Goal: Find specific page/section: Find specific page/section

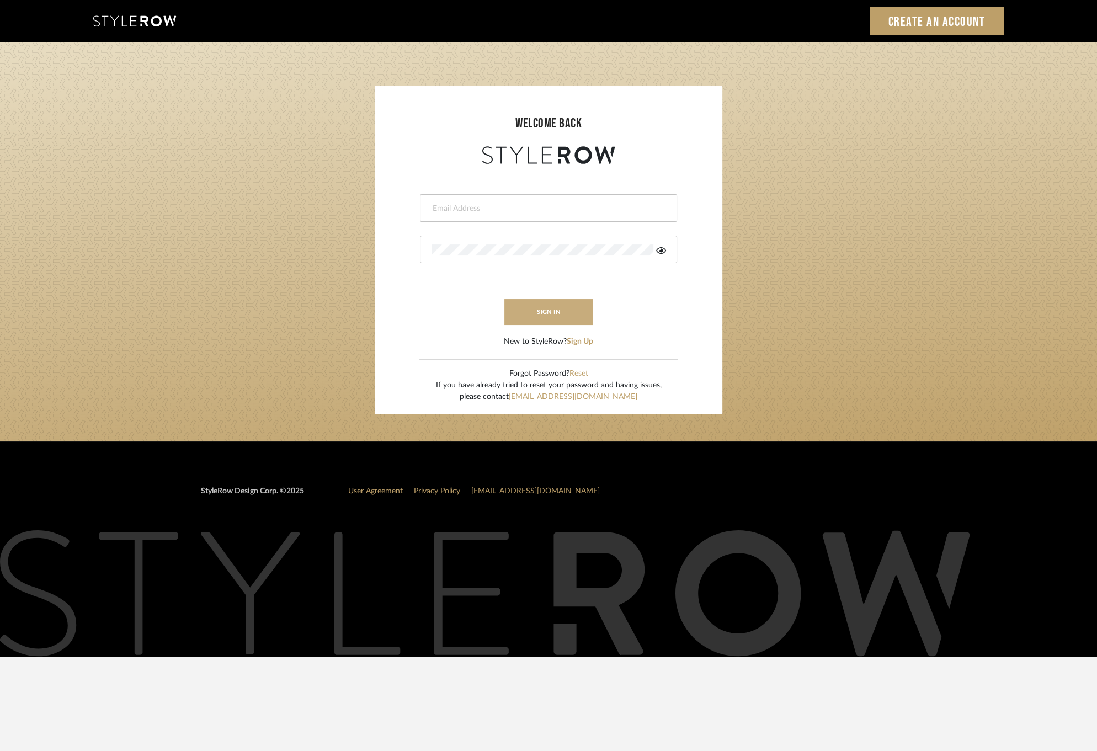
type input "lauren@christinacruzinteriors.com"
click at [532, 313] on button "sign in" at bounding box center [548, 312] width 88 height 26
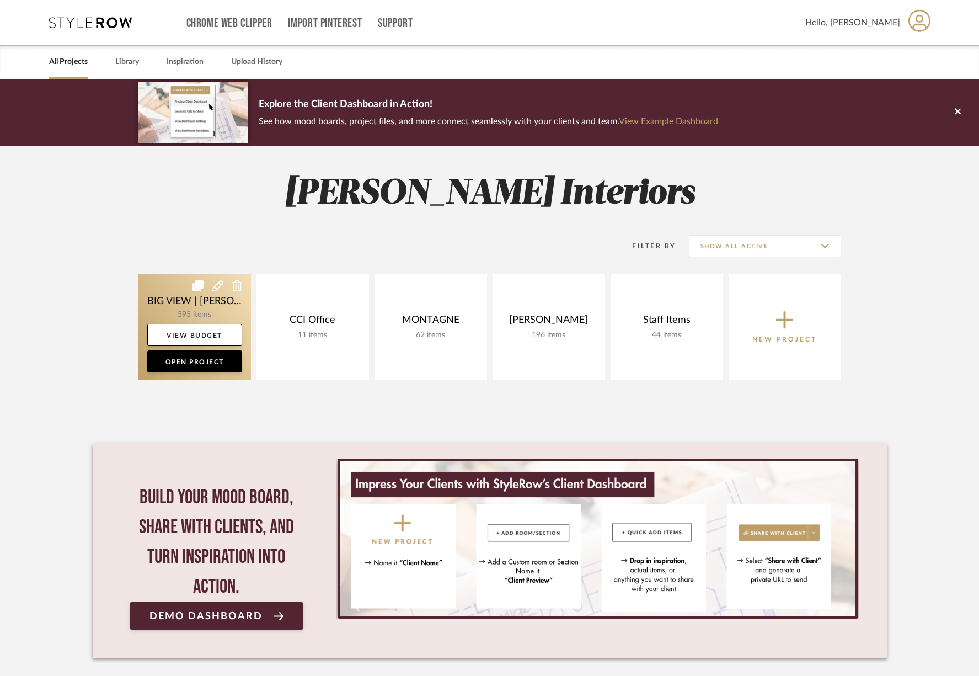
click at [204, 312] on link at bounding box center [195, 327] width 113 height 106
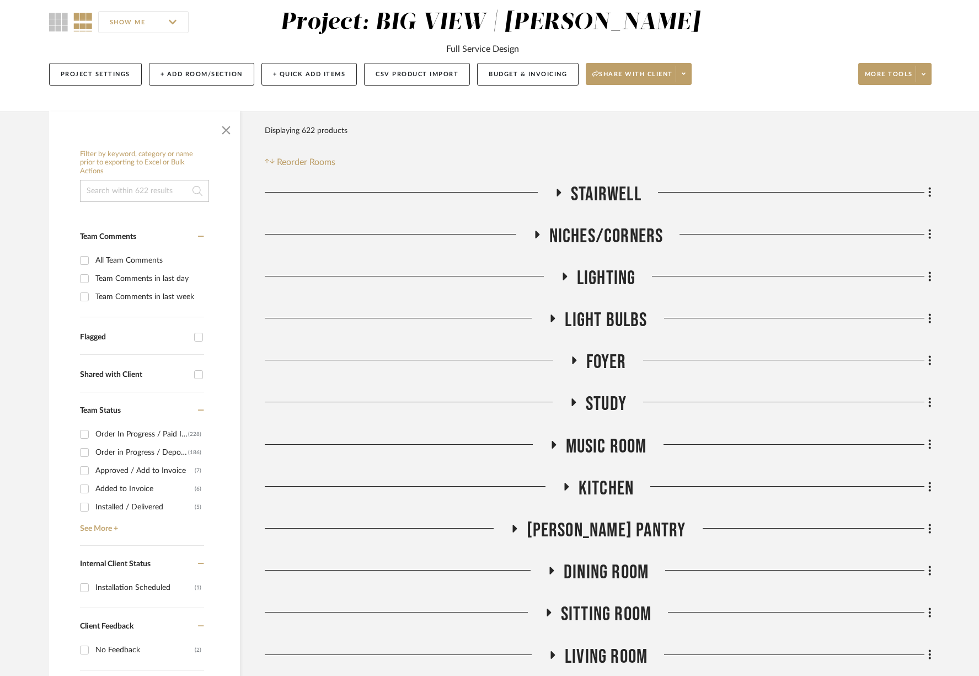
scroll to position [98, 0]
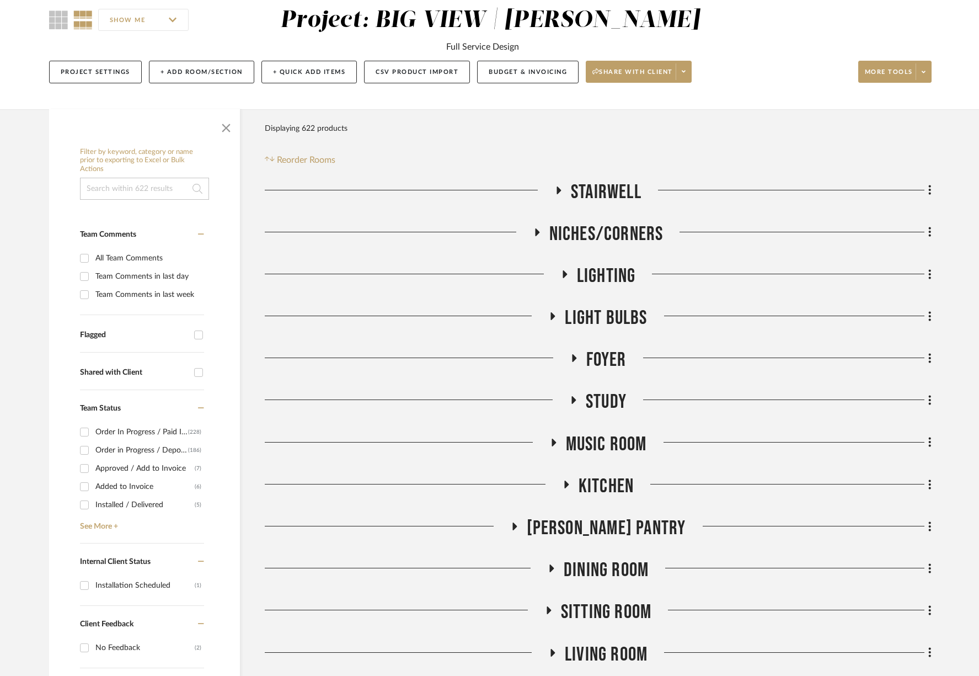
click at [599, 444] on span "Music Room" at bounding box center [606, 445] width 81 height 24
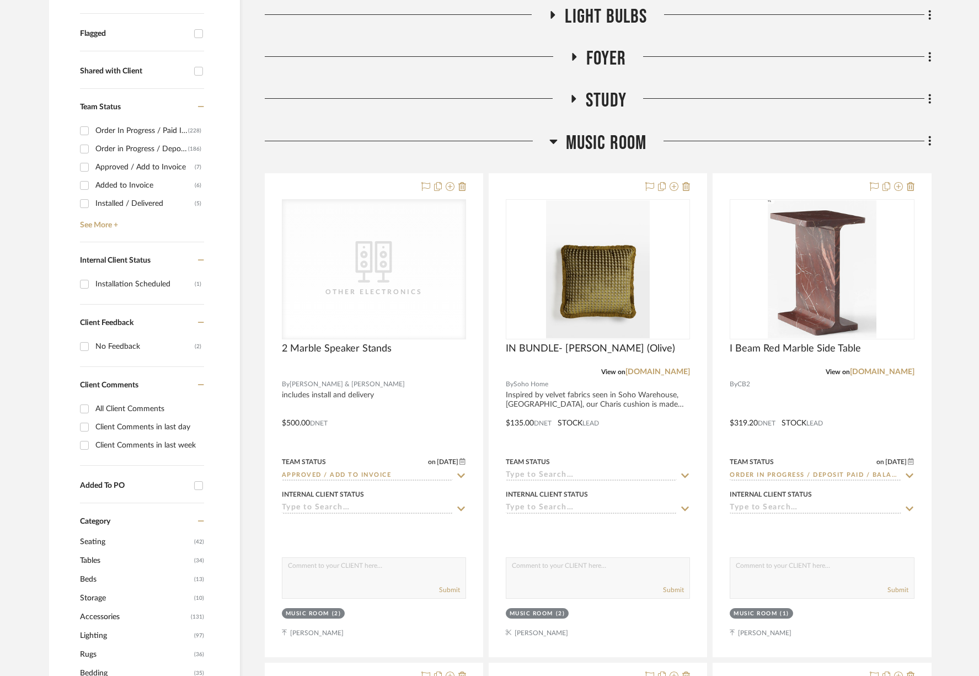
scroll to position [408, 0]
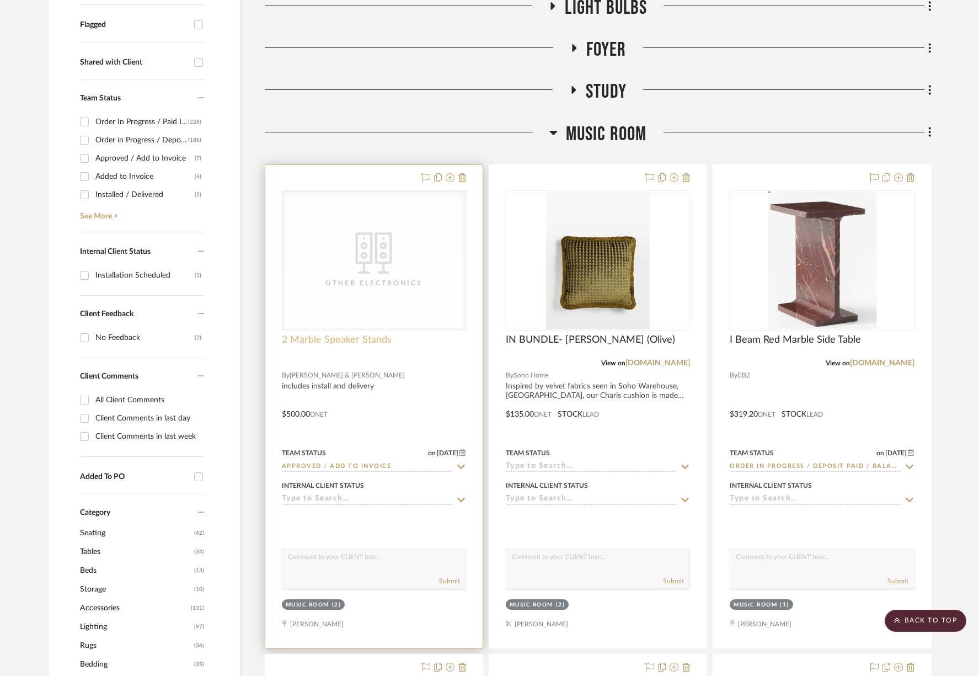
click at [388, 335] on span "2 Marble Speaker Stands" at bounding box center [337, 340] width 110 height 12
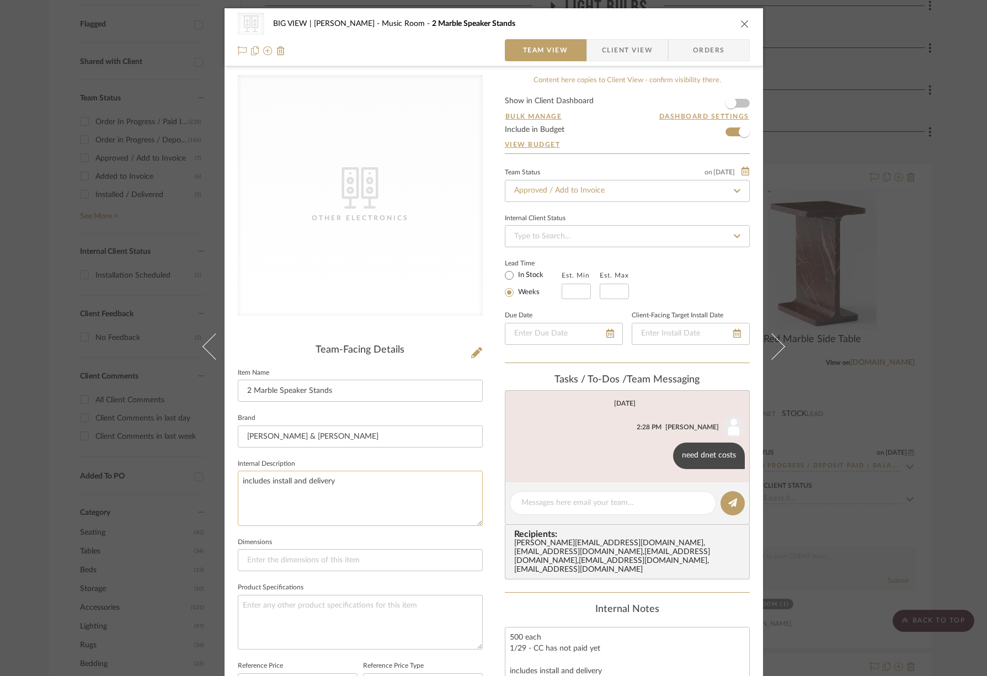
scroll to position [348, 0]
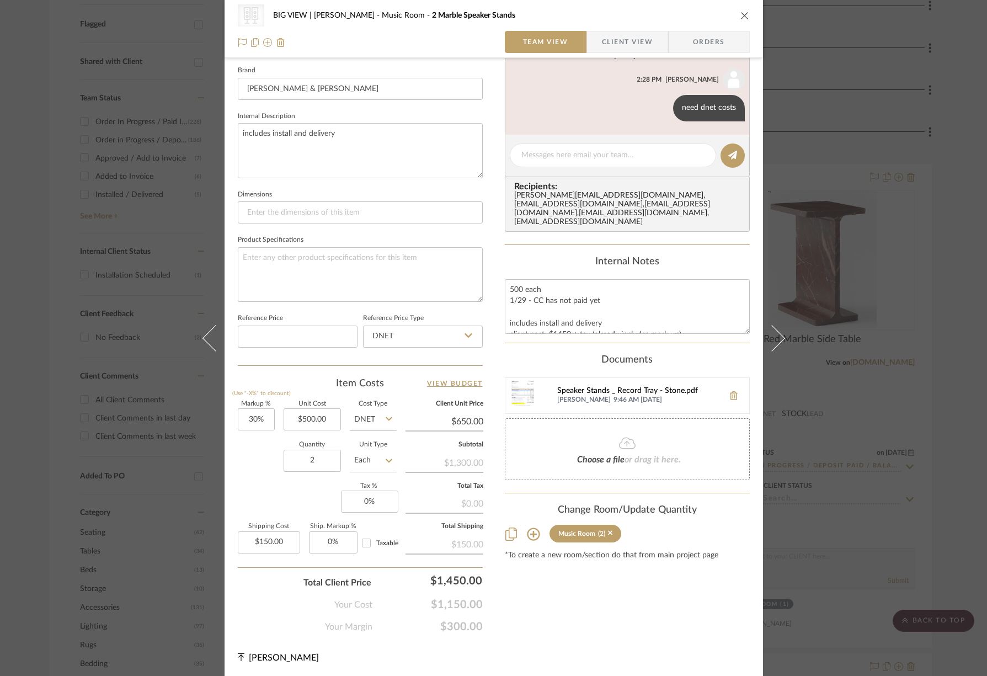
click at [653, 393] on div "Speaker Stands _ Record Tray - Stone.pdf" at bounding box center [637, 391] width 161 height 9
